Goal: Transaction & Acquisition: Subscribe to service/newsletter

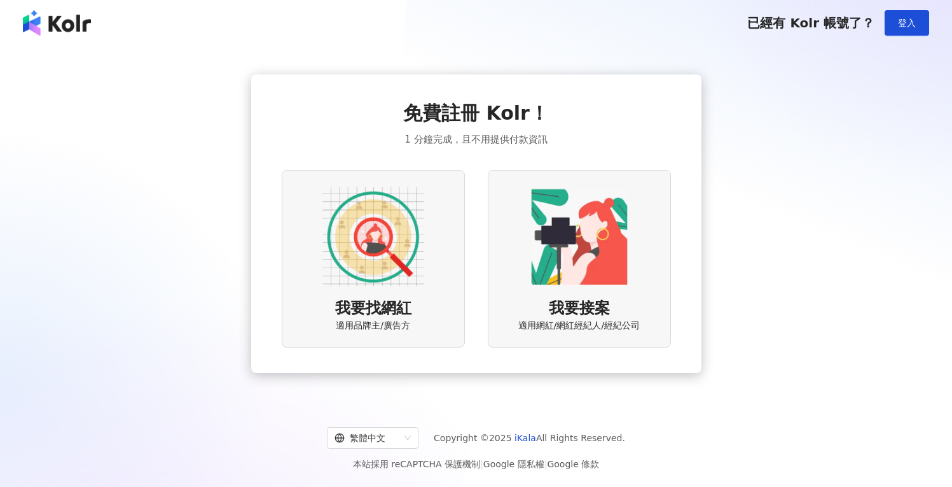
click at [370, 278] on img at bounding box center [374, 237] width 102 height 102
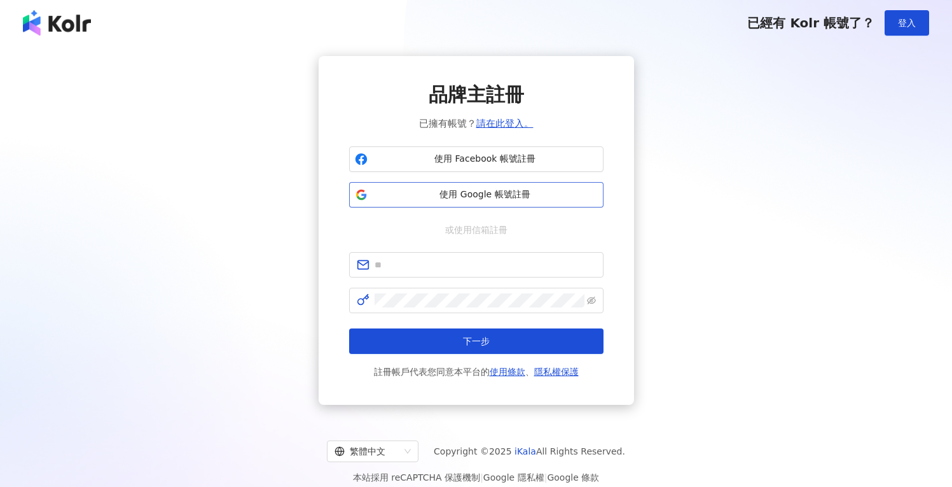
click at [502, 188] on span "使用 Google 帳號註冊" at bounding box center [485, 194] width 225 height 13
click at [477, 197] on span "使用 Google 帳號註冊" at bounding box center [485, 194] width 225 height 13
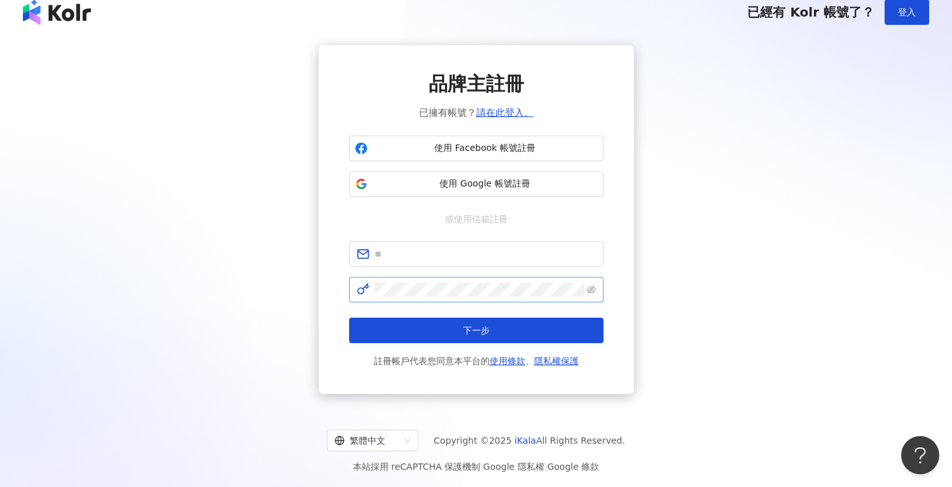
scroll to position [59, 0]
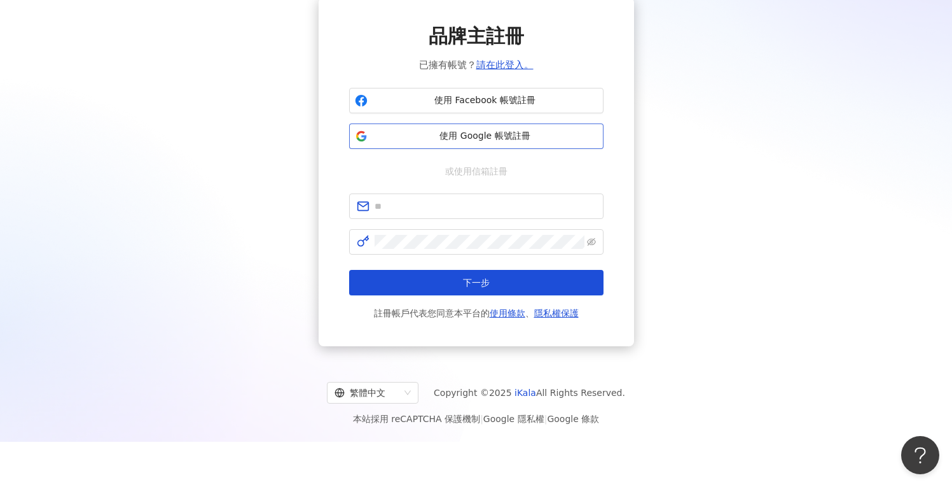
click at [509, 130] on span "使用 Google 帳號註冊" at bounding box center [485, 136] width 225 height 13
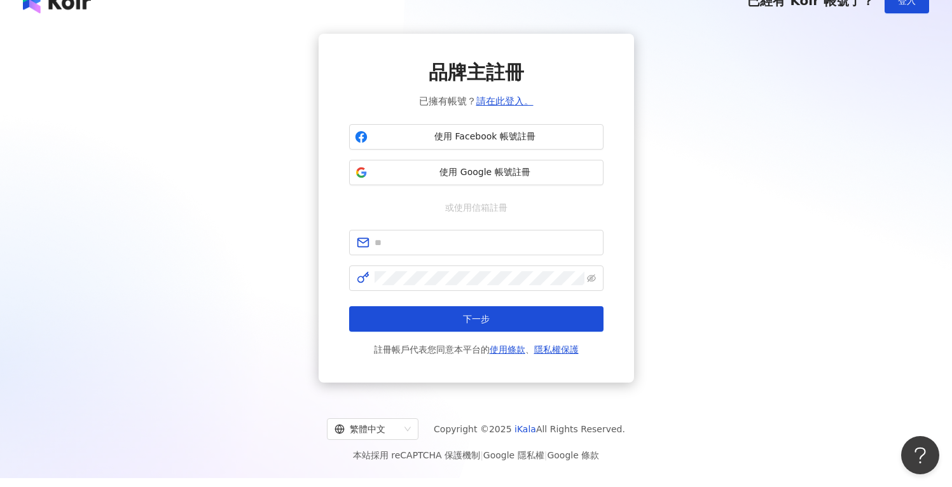
scroll to position [0, 0]
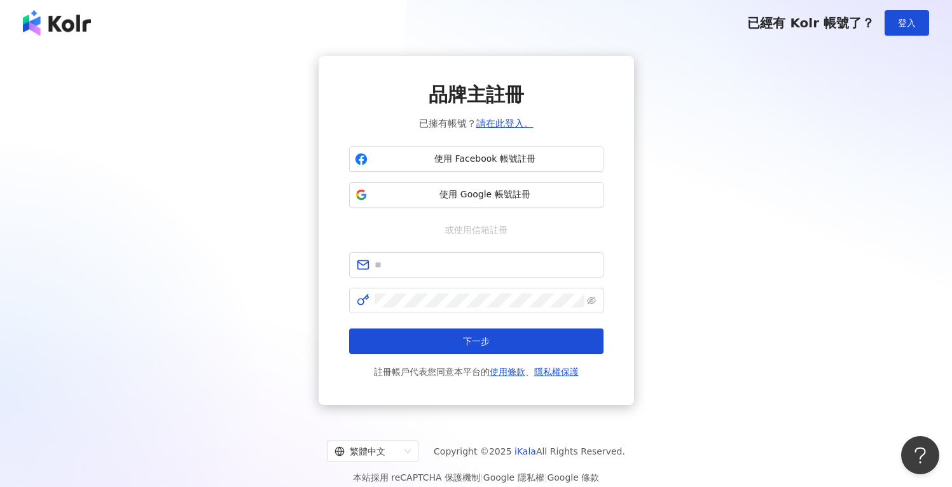
click at [72, 25] on img at bounding box center [57, 22] width 68 height 25
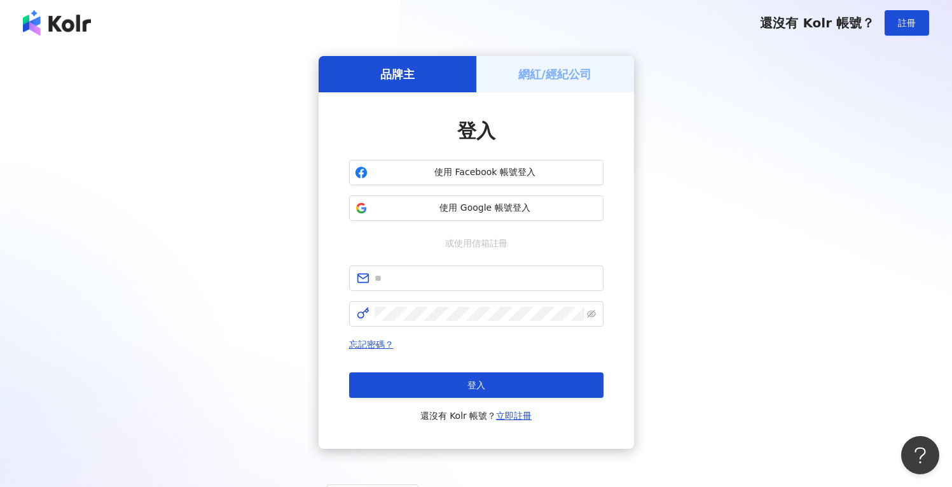
click at [576, 77] on h5 "網紅/經紀公司" at bounding box center [555, 74] width 73 height 16
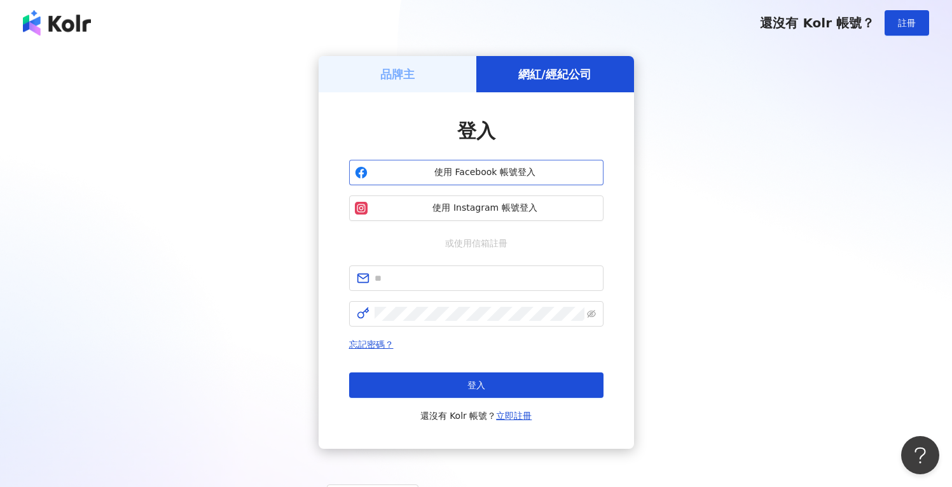
click at [492, 176] on span "使用 Facebook 帳號登入" at bounding box center [485, 172] width 225 height 13
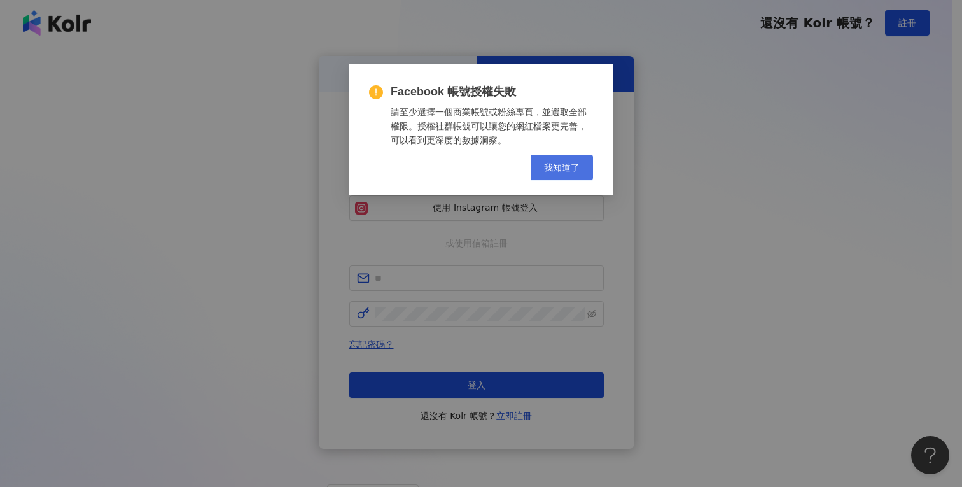
click at [552, 166] on span "我知道了" at bounding box center [562, 167] width 36 height 10
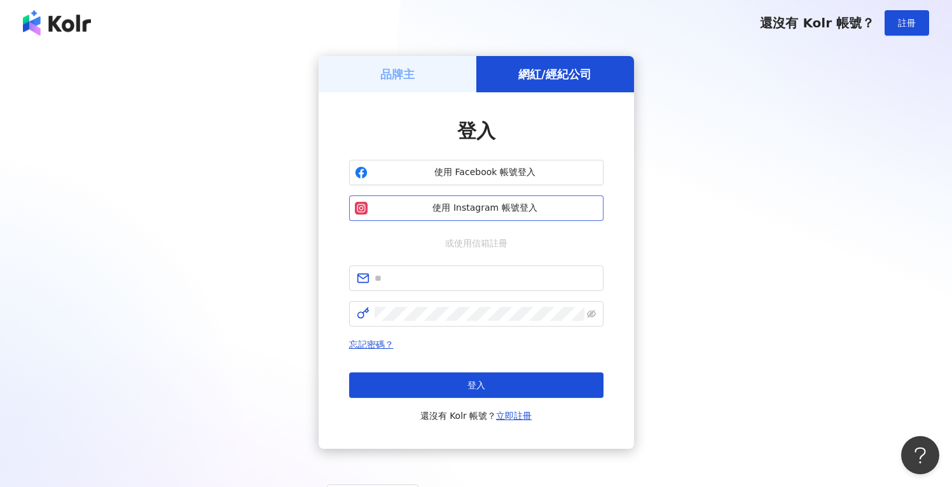
click at [495, 211] on span "使用 Instagram 帳號登入" at bounding box center [485, 208] width 225 height 13
